Goal: Task Accomplishment & Management: Manage account settings

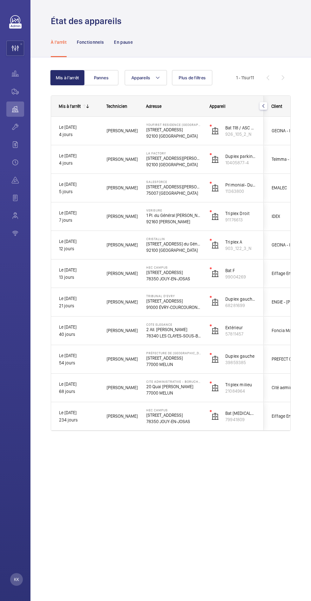
click at [175, 156] on p "[STREET_ADDRESS][PERSON_NAME]" at bounding box center [173, 158] width 55 height 6
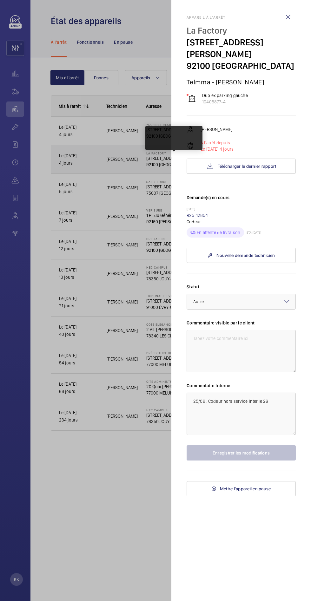
click at [271, 141] on div "Appareil à l'arrêt [GEOGRAPHIC_DATA][STREET_ADDRESS][PERSON_NAME] - [PERSON_NAM…" at bounding box center [241, 255] width 109 height 481
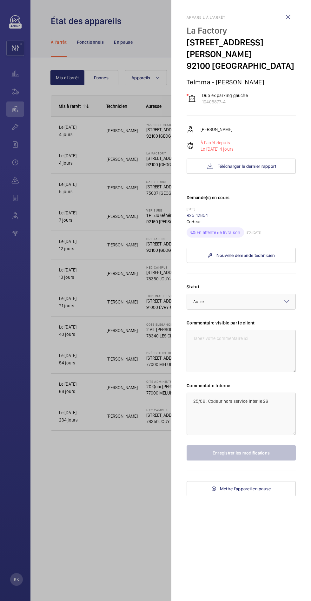
click at [281, 17] on wm-front-icon-button at bounding box center [287, 17] width 15 height 15
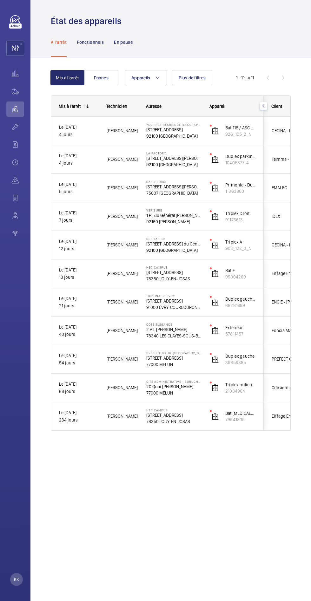
click at [260, 104] on mat-icon "button" at bounding box center [264, 105] width 8 height 5
